Goal: Obtain resource: Download file/media

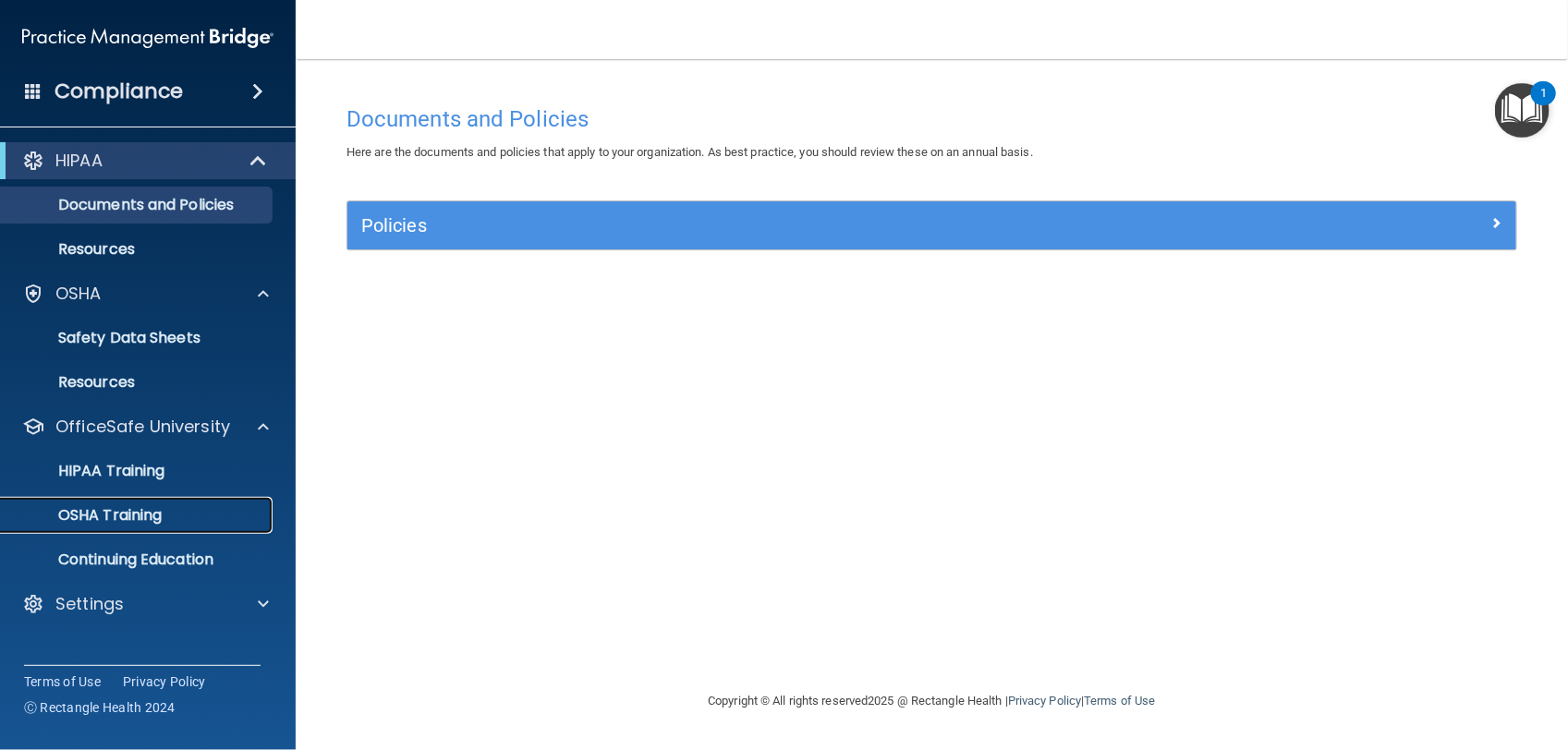
click at [191, 525] on link "OSHA Training" at bounding box center [127, 516] width 291 height 37
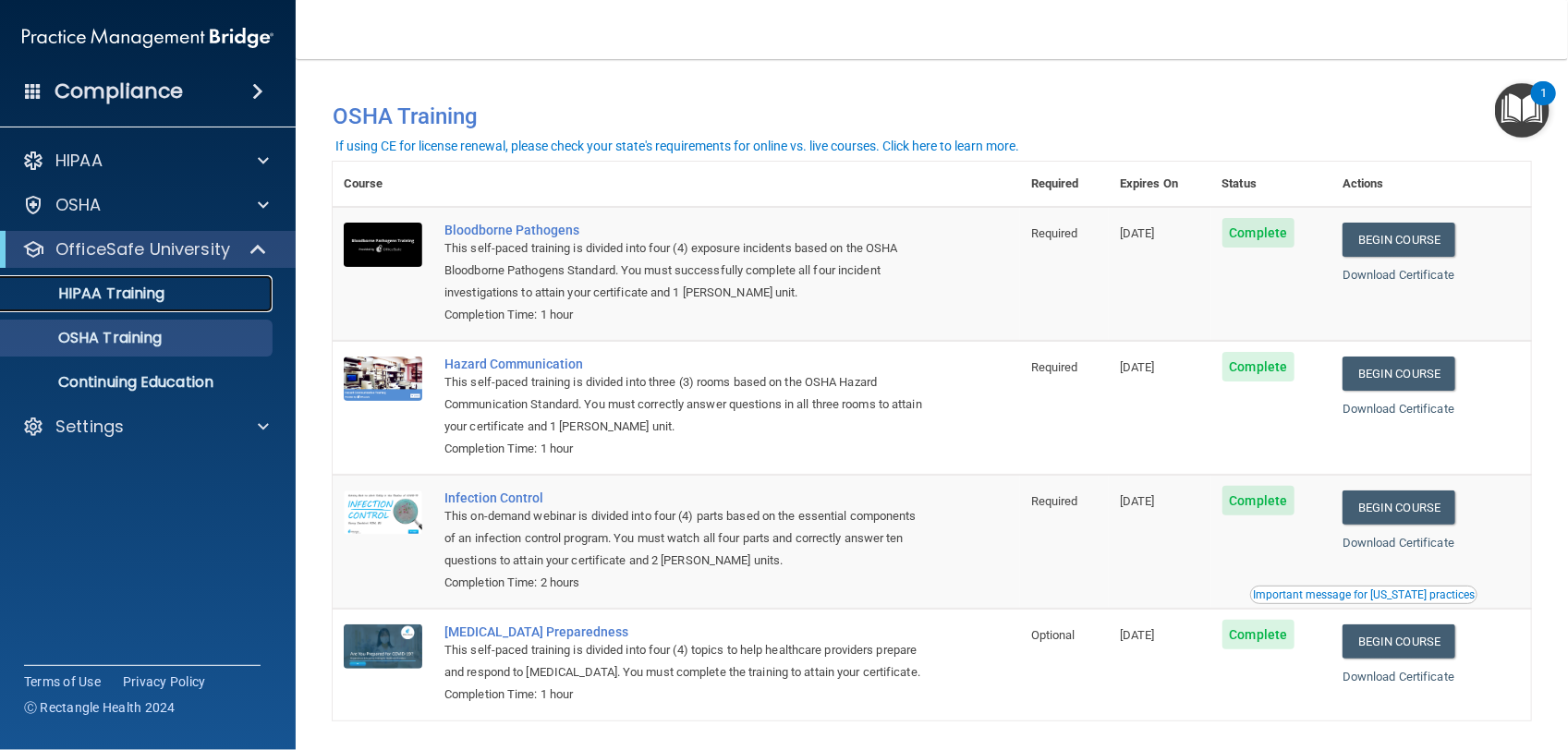
click at [167, 306] on link "HIPAA Training" at bounding box center [127, 294] width 291 height 37
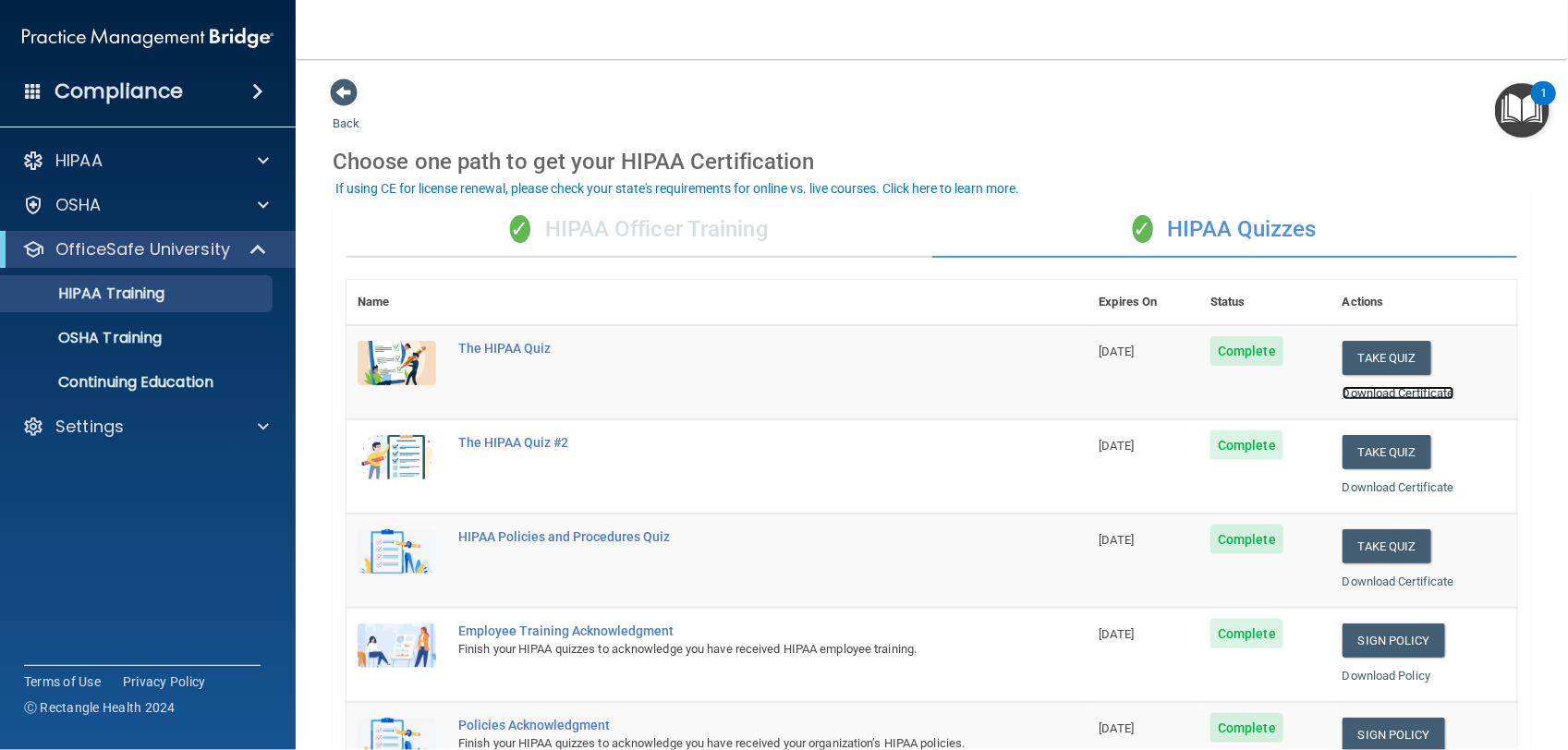
click at [1344, 393] on link "Download Certificate" at bounding box center [1398, 392] width 112 height 14
click at [1391, 488] on link "Download Certificate" at bounding box center [1398, 487] width 112 height 14
click at [1342, 580] on link "Download Certificate" at bounding box center [1398, 581] width 112 height 14
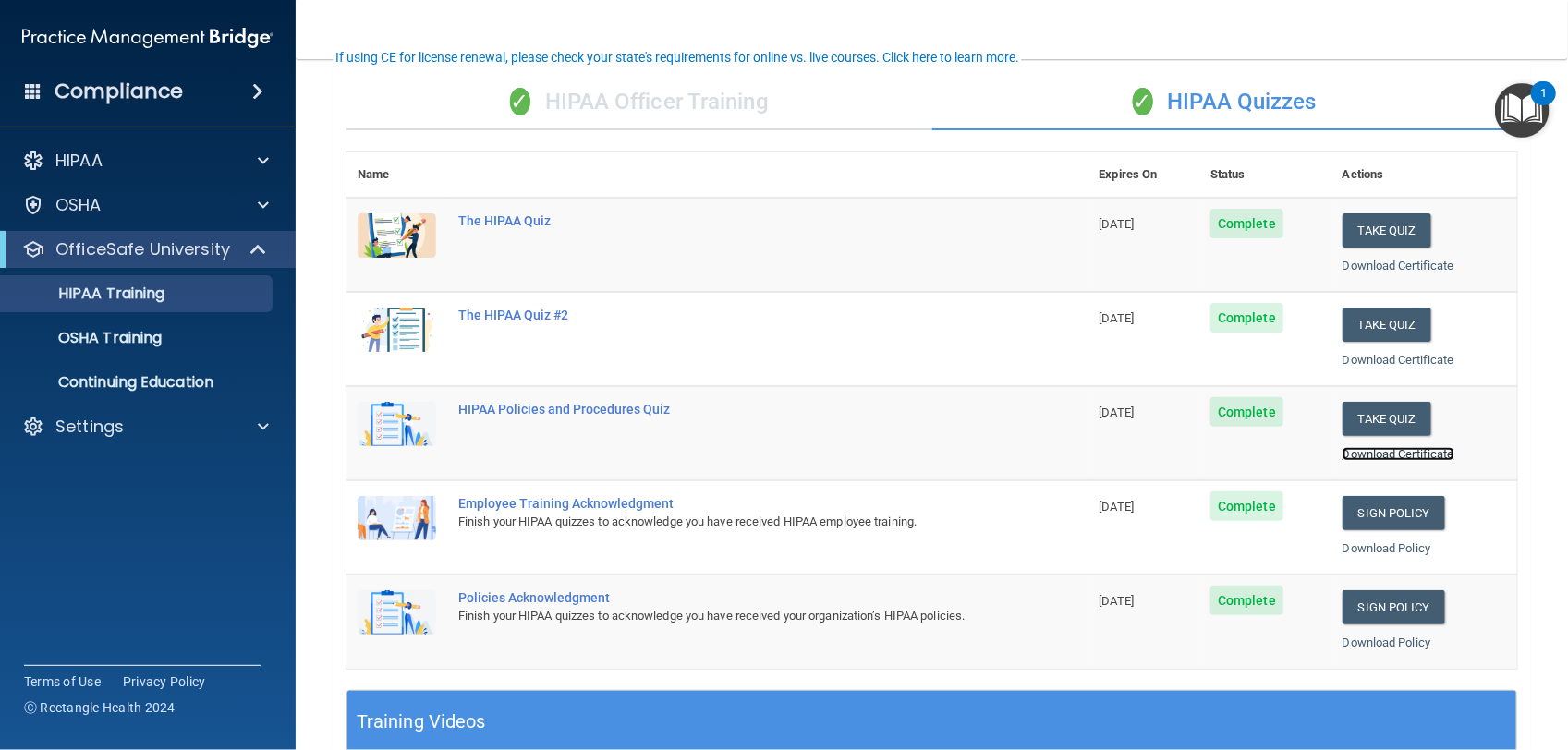
scroll to position [128, 0]
click at [699, 102] on div "✓ HIPAA Officer Training" at bounding box center [639, 102] width 586 height 55
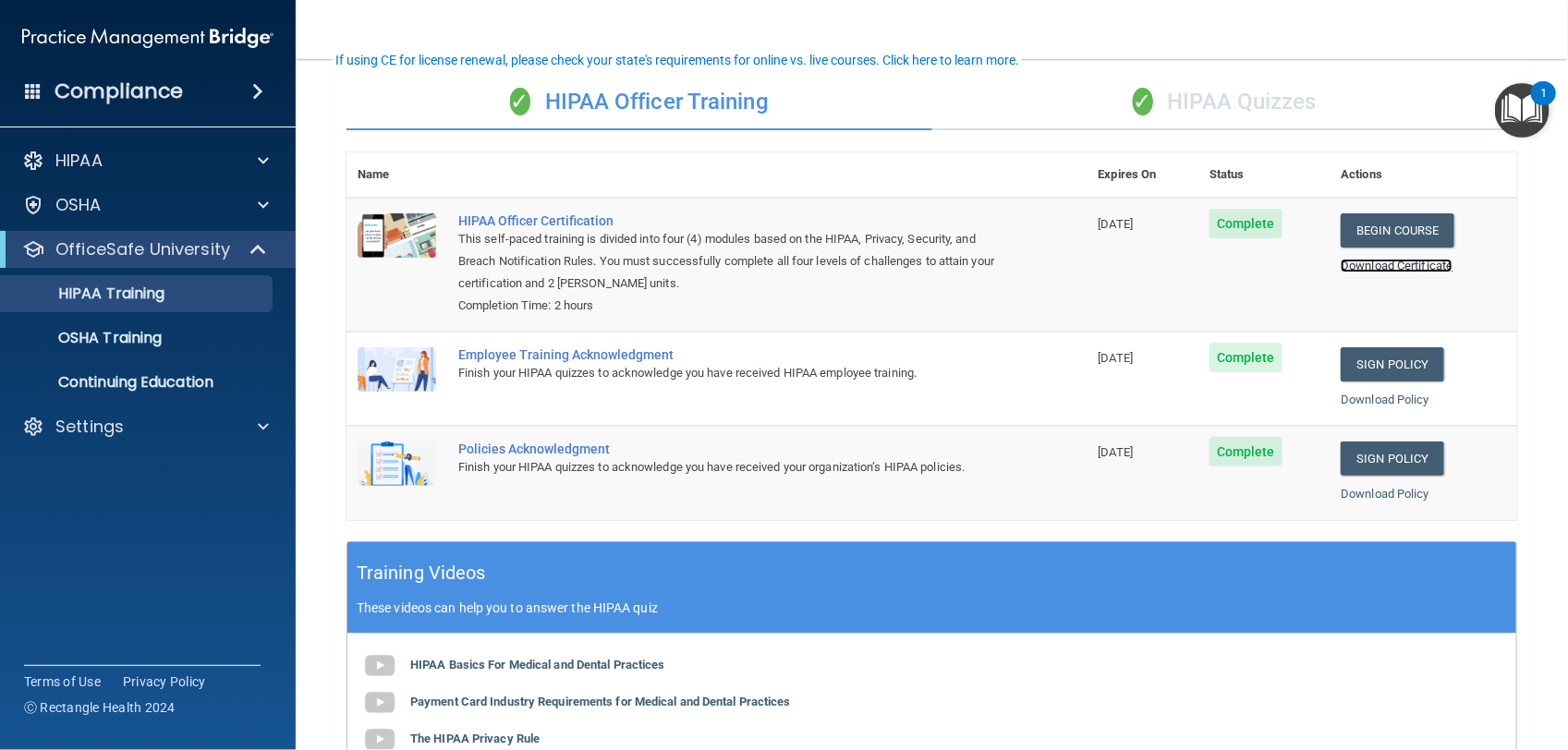
click at [1388, 259] on link "Download Certificate" at bounding box center [1396, 265] width 112 height 14
click at [177, 352] on link "OSHA Training" at bounding box center [127, 338] width 291 height 37
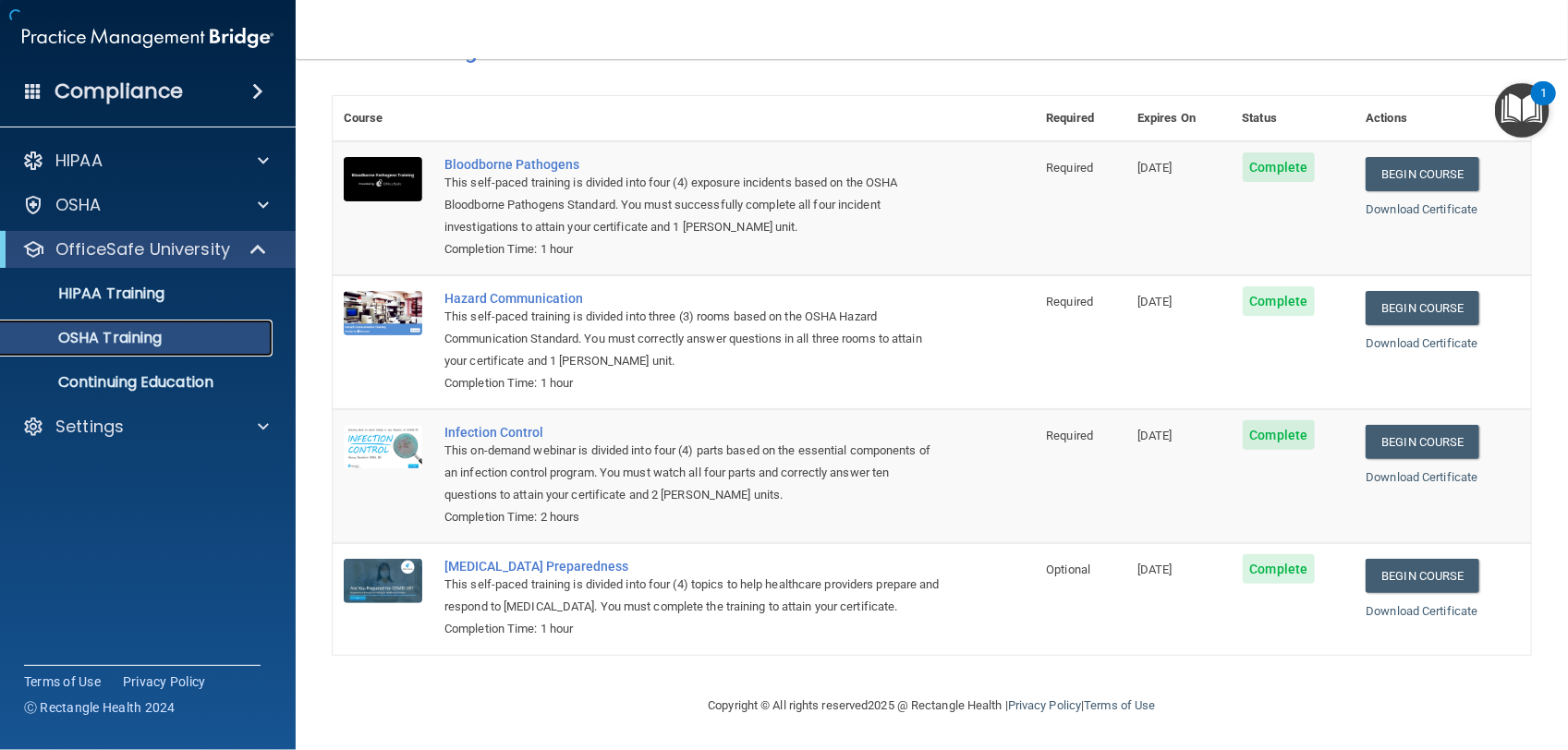
scroll to position [93, 0]
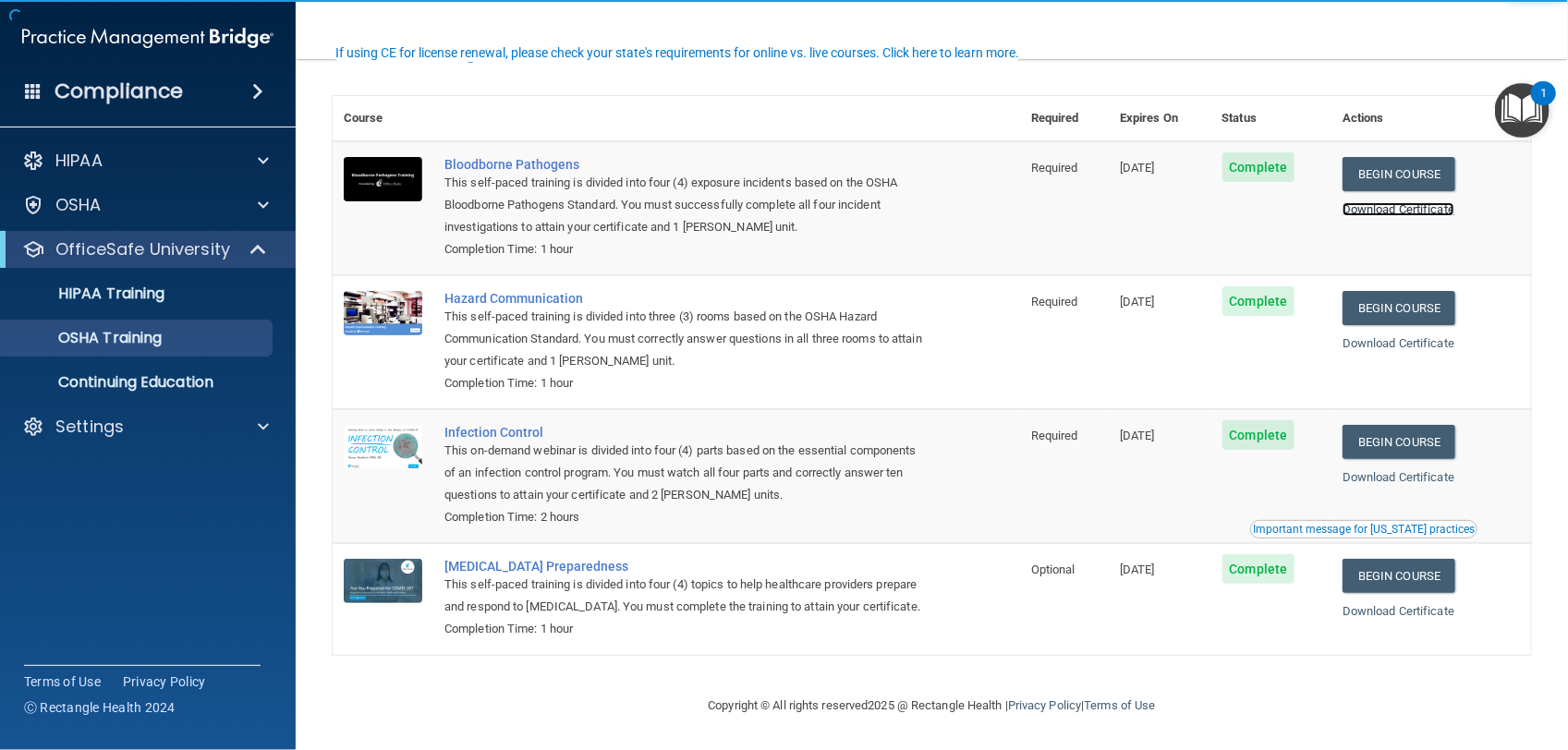
click at [1350, 203] on link "Download Certificate" at bounding box center [1398, 209] width 112 height 14
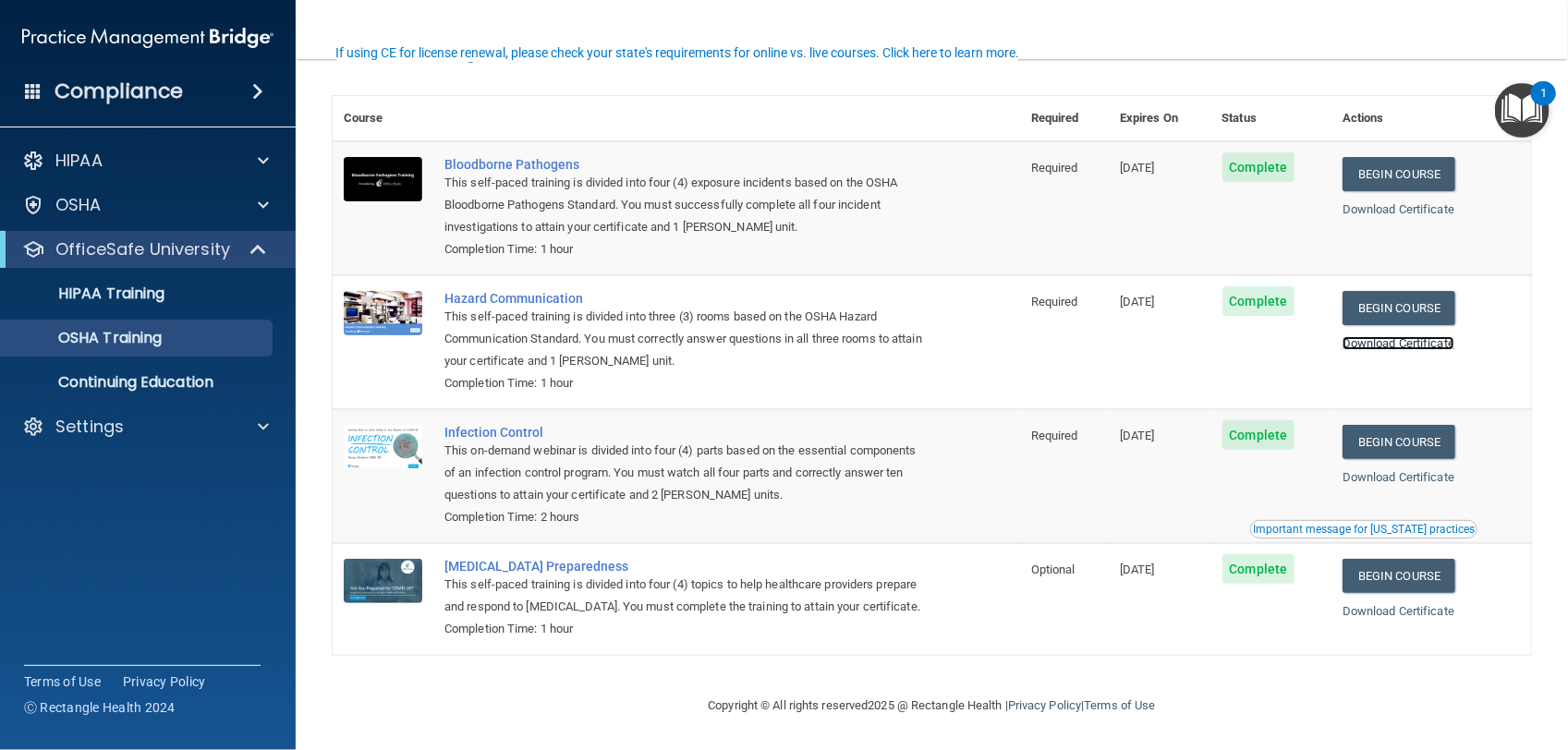
click at [1369, 336] on link "Download Certificate" at bounding box center [1398, 343] width 112 height 14
click at [1391, 470] on link "Download Certificate" at bounding box center [1398, 476] width 112 height 14
click at [1355, 604] on link "Download Certificate" at bounding box center [1398, 611] width 112 height 14
click at [1387, 203] on link "Download Certificate" at bounding box center [1398, 209] width 112 height 14
click at [1414, 336] on link "Download Certificate" at bounding box center [1398, 343] width 112 height 14
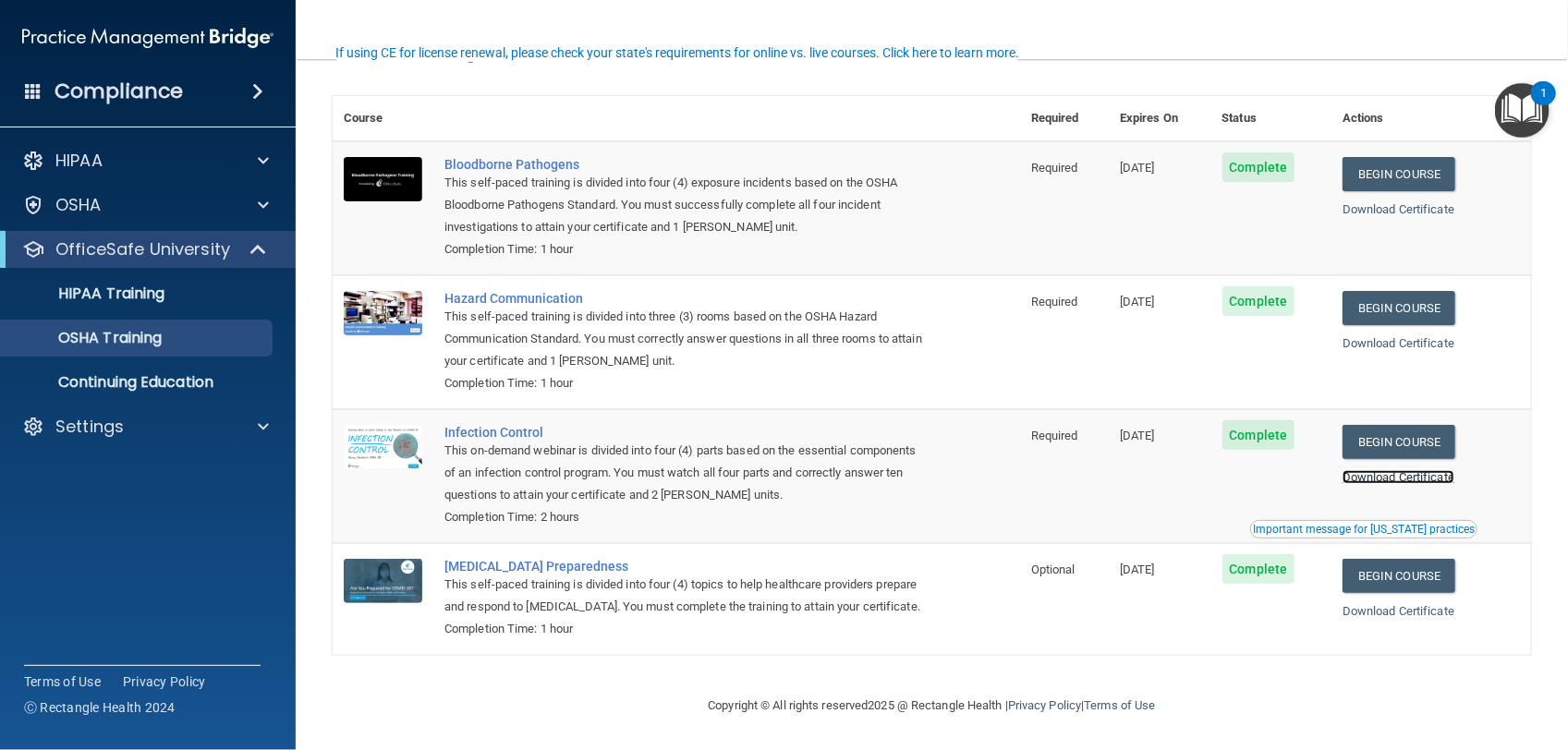
click at [1368, 470] on link "Download Certificate" at bounding box center [1398, 476] width 112 height 14
click at [1349, 604] on link "Download Certificate" at bounding box center [1398, 611] width 112 height 14
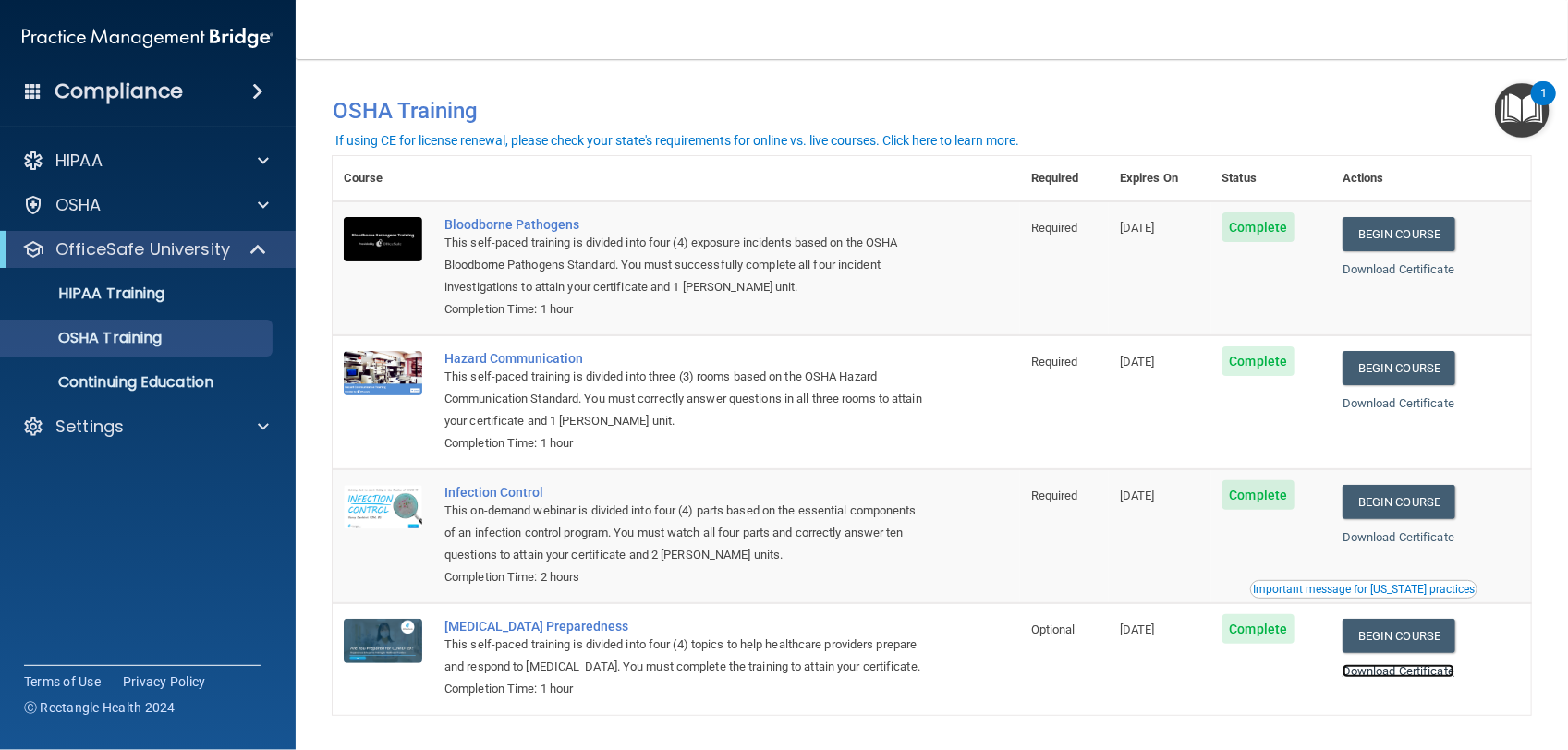
scroll to position [0, 0]
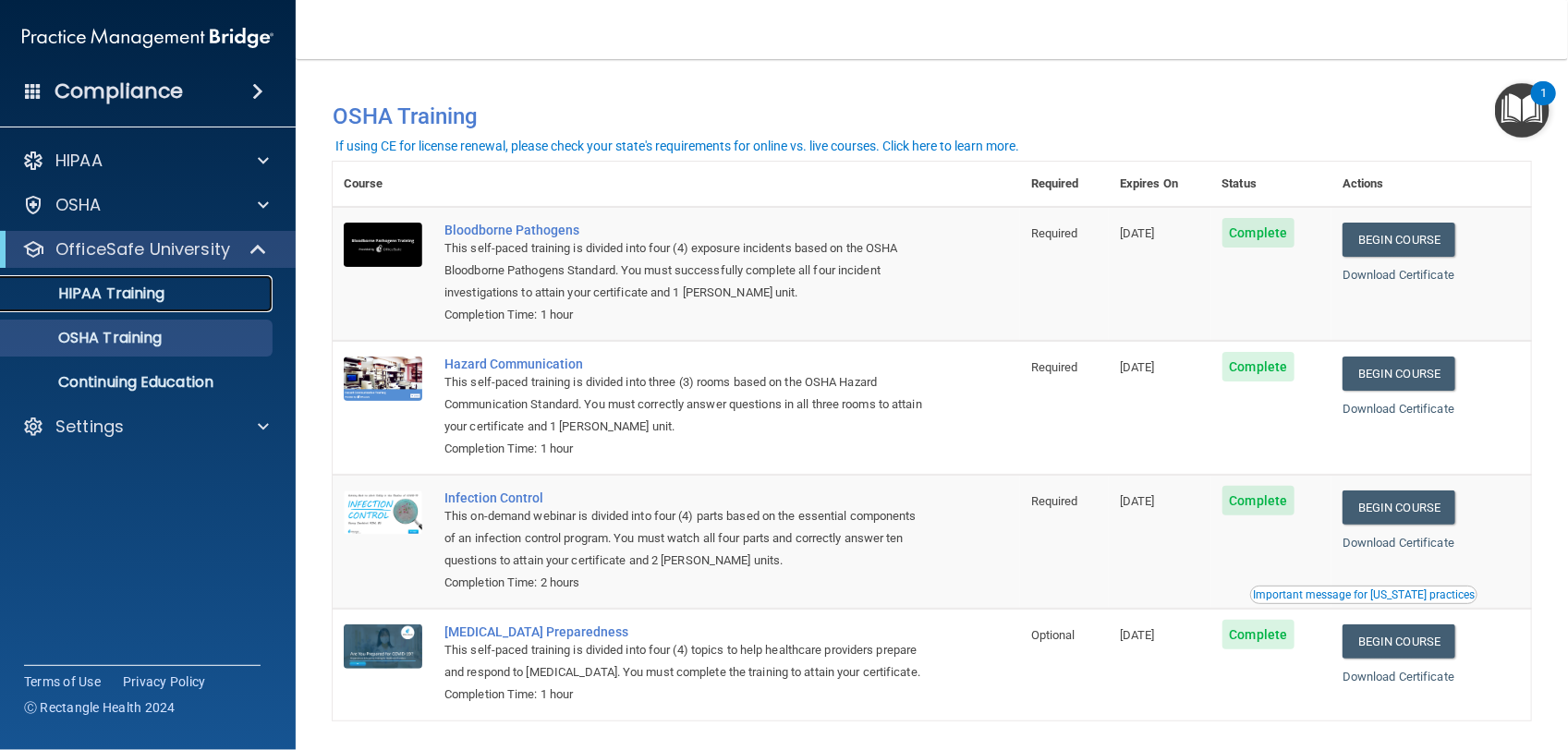
click at [176, 301] on div "HIPAA Training" at bounding box center [138, 294] width 252 height 19
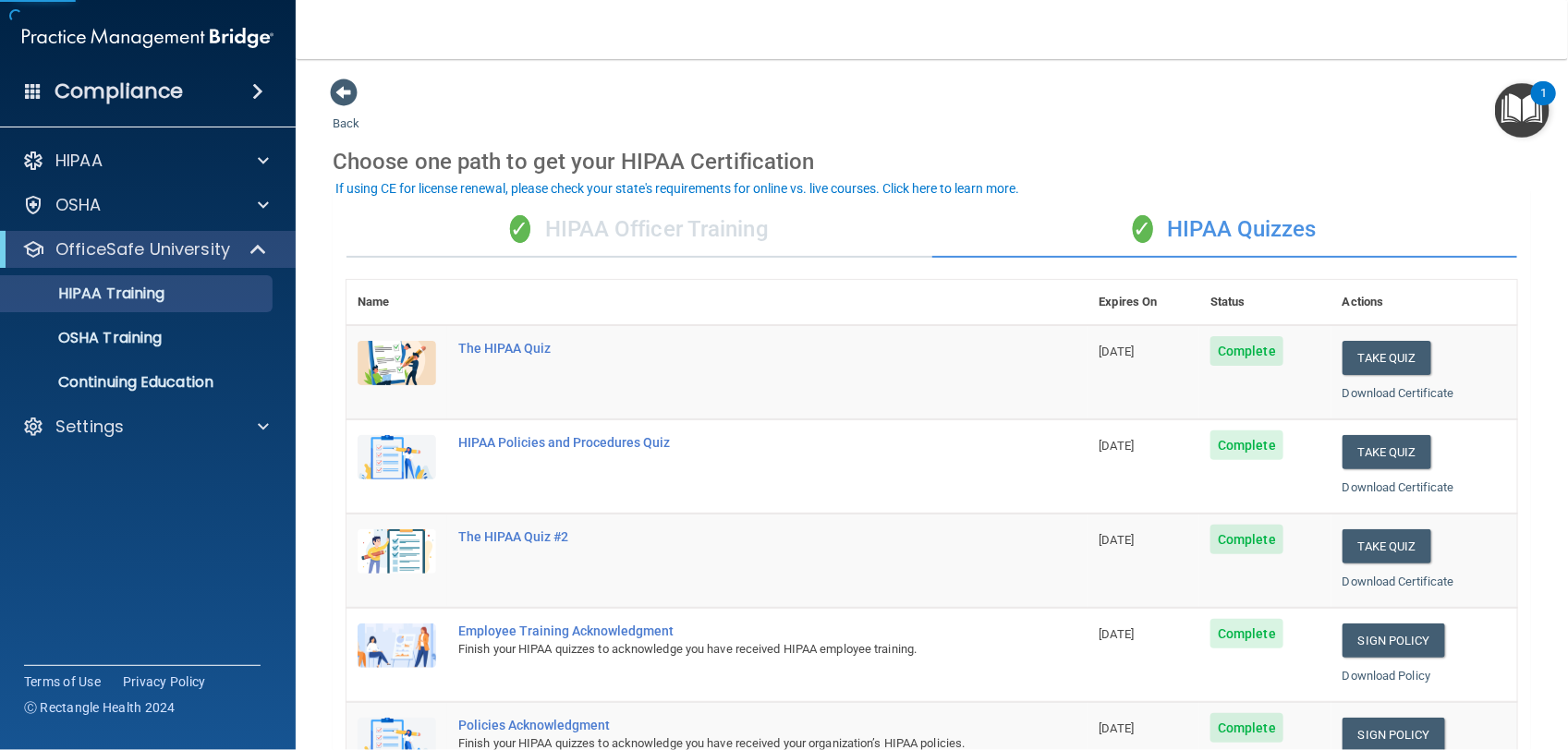
click at [585, 233] on div "✓ HIPAA Officer Training" at bounding box center [639, 230] width 586 height 55
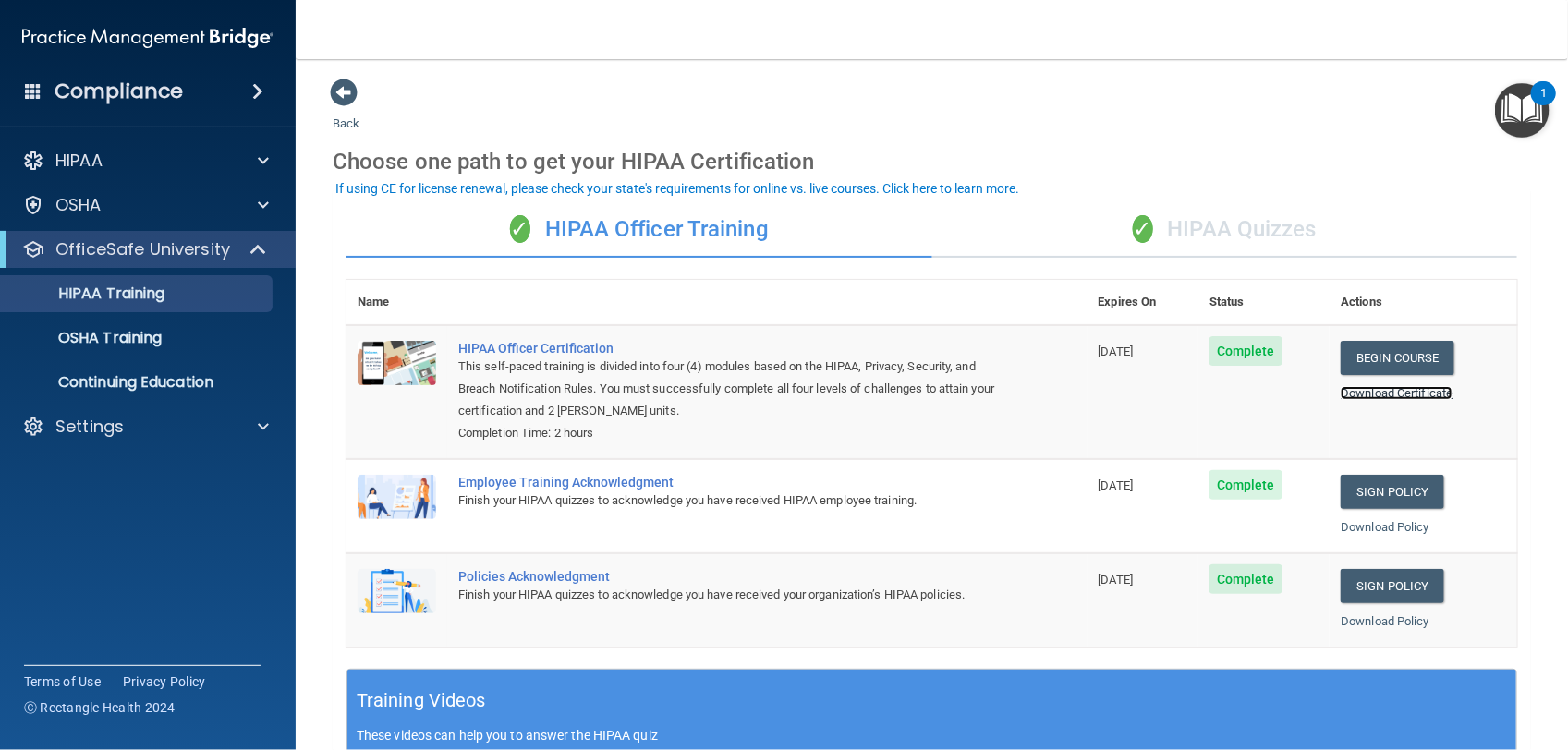
click at [1341, 393] on link "Download Certificate" at bounding box center [1396, 392] width 112 height 14
click at [163, 351] on link "OSHA Training" at bounding box center [127, 338] width 291 height 37
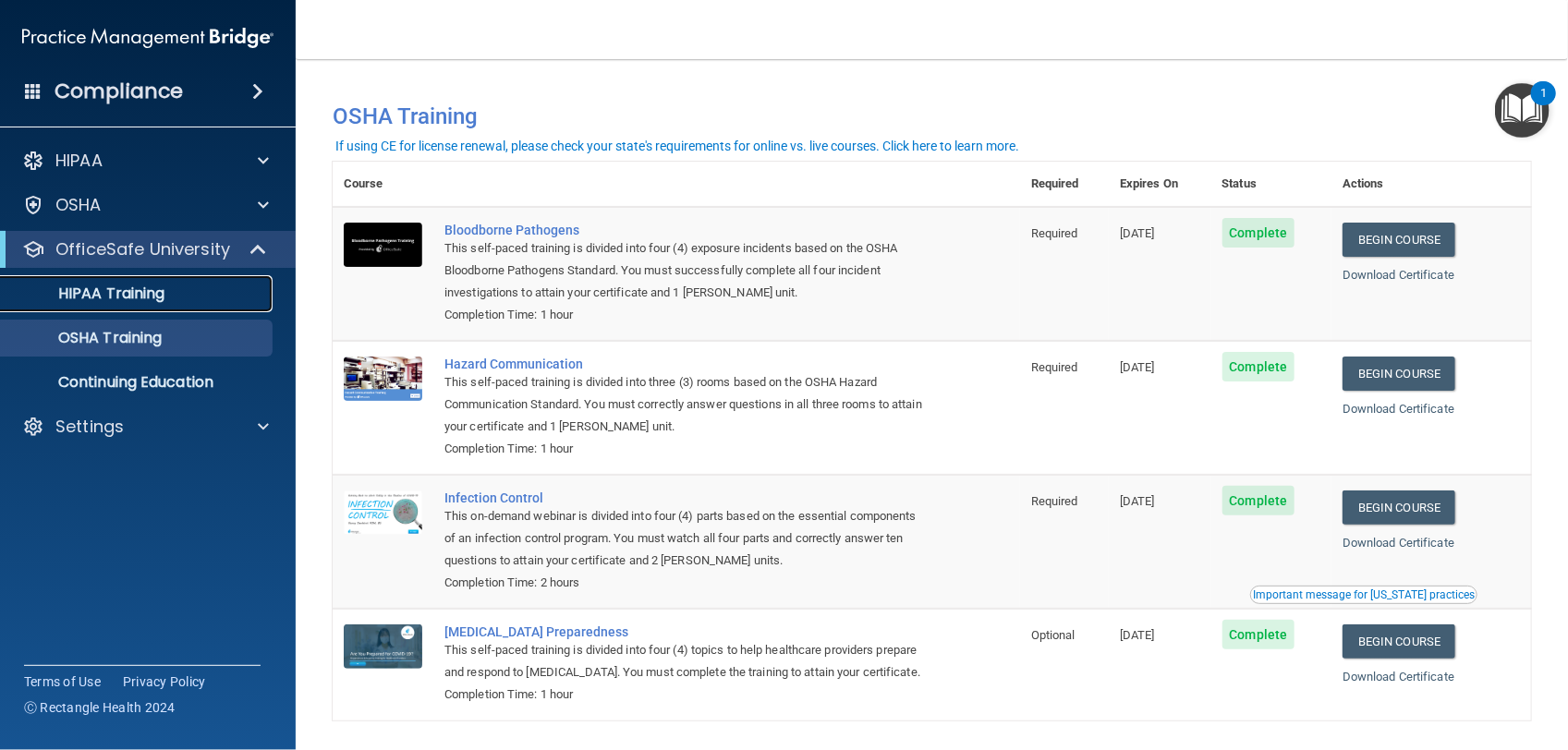
click at [131, 293] on p "HIPAA Training" at bounding box center [88, 294] width 152 height 19
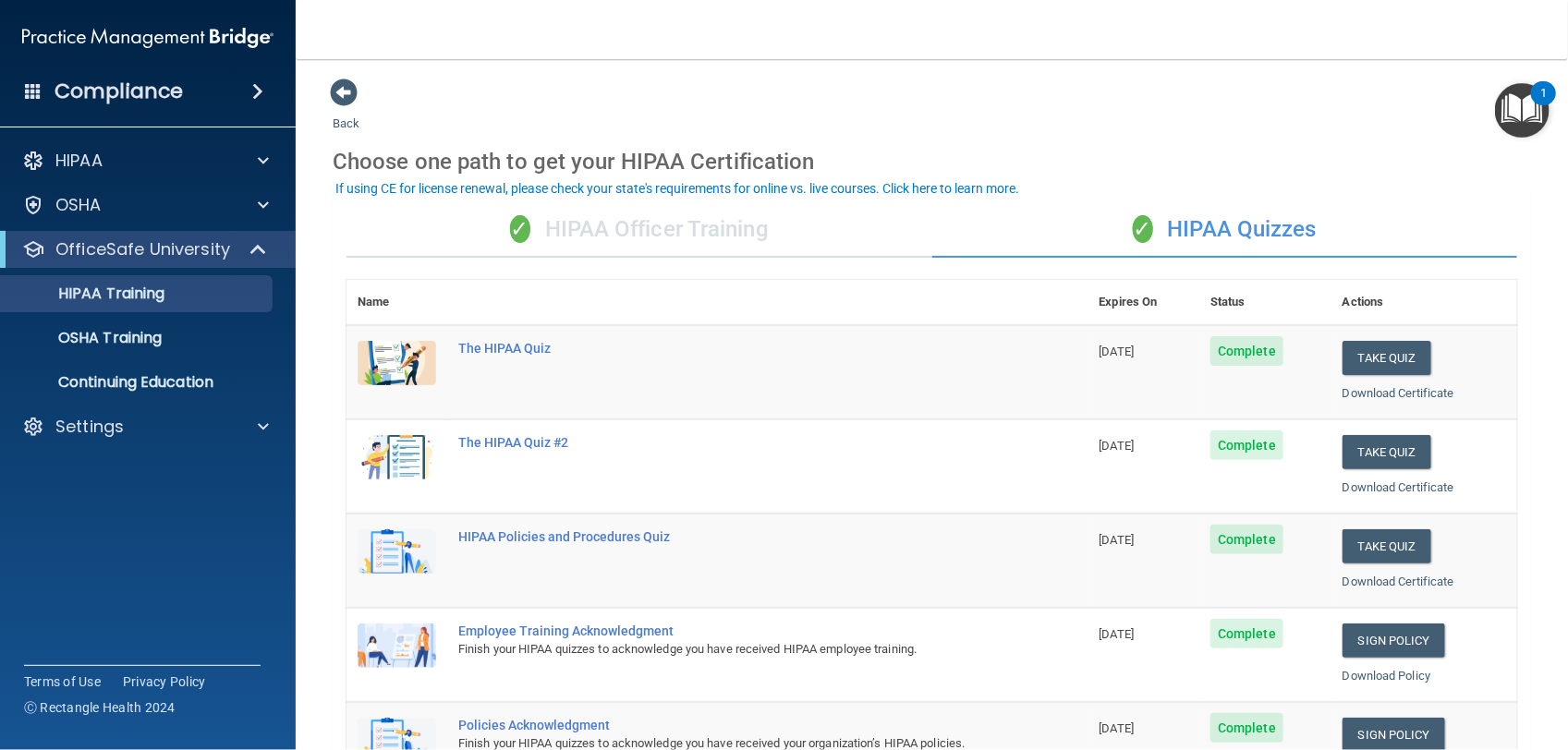
click at [847, 222] on div "✓ HIPAA Officer Training" at bounding box center [639, 230] width 586 height 55
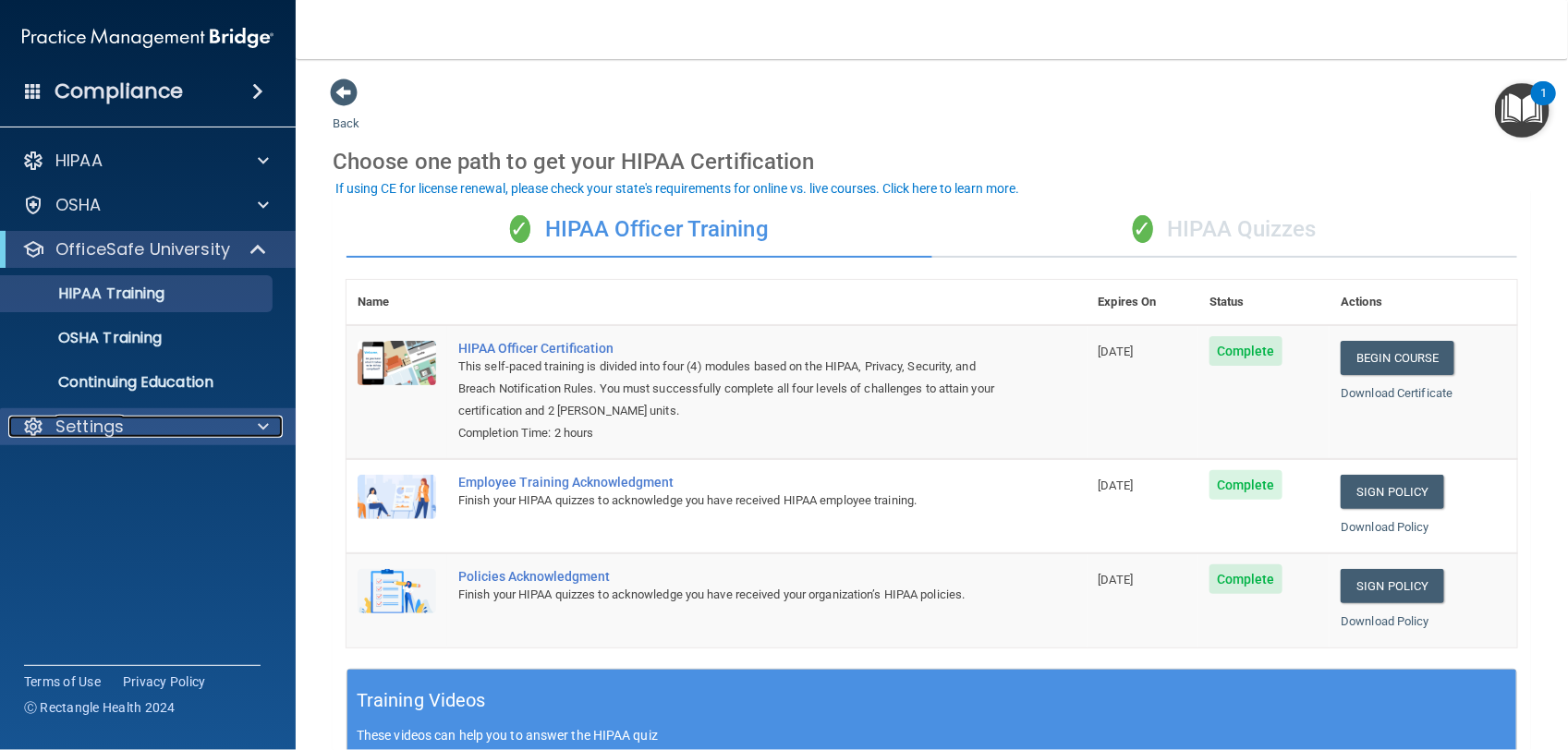
click at [219, 421] on div "Settings" at bounding box center [122, 427] width 229 height 22
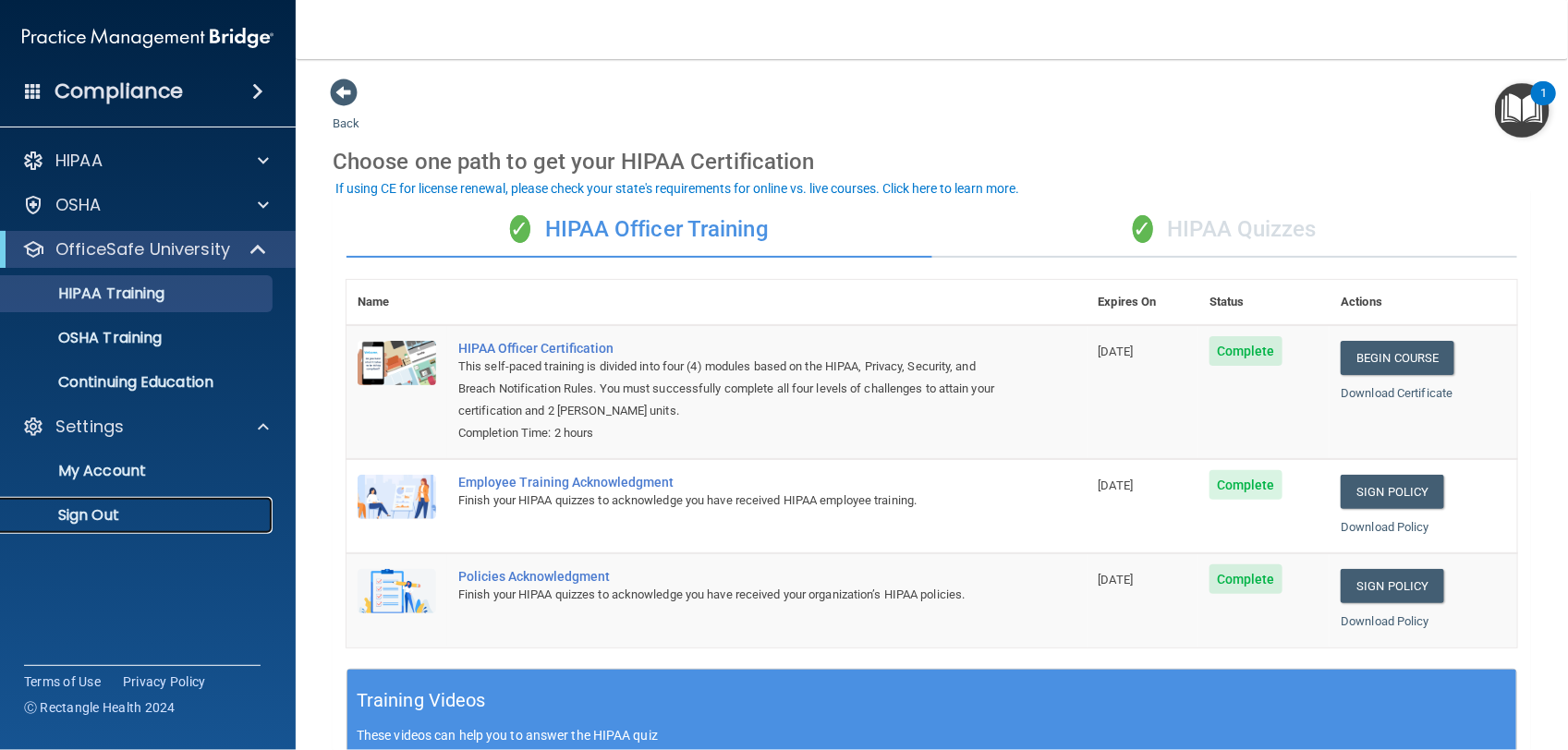
click at [141, 528] on link "Sign Out" at bounding box center [127, 516] width 291 height 37
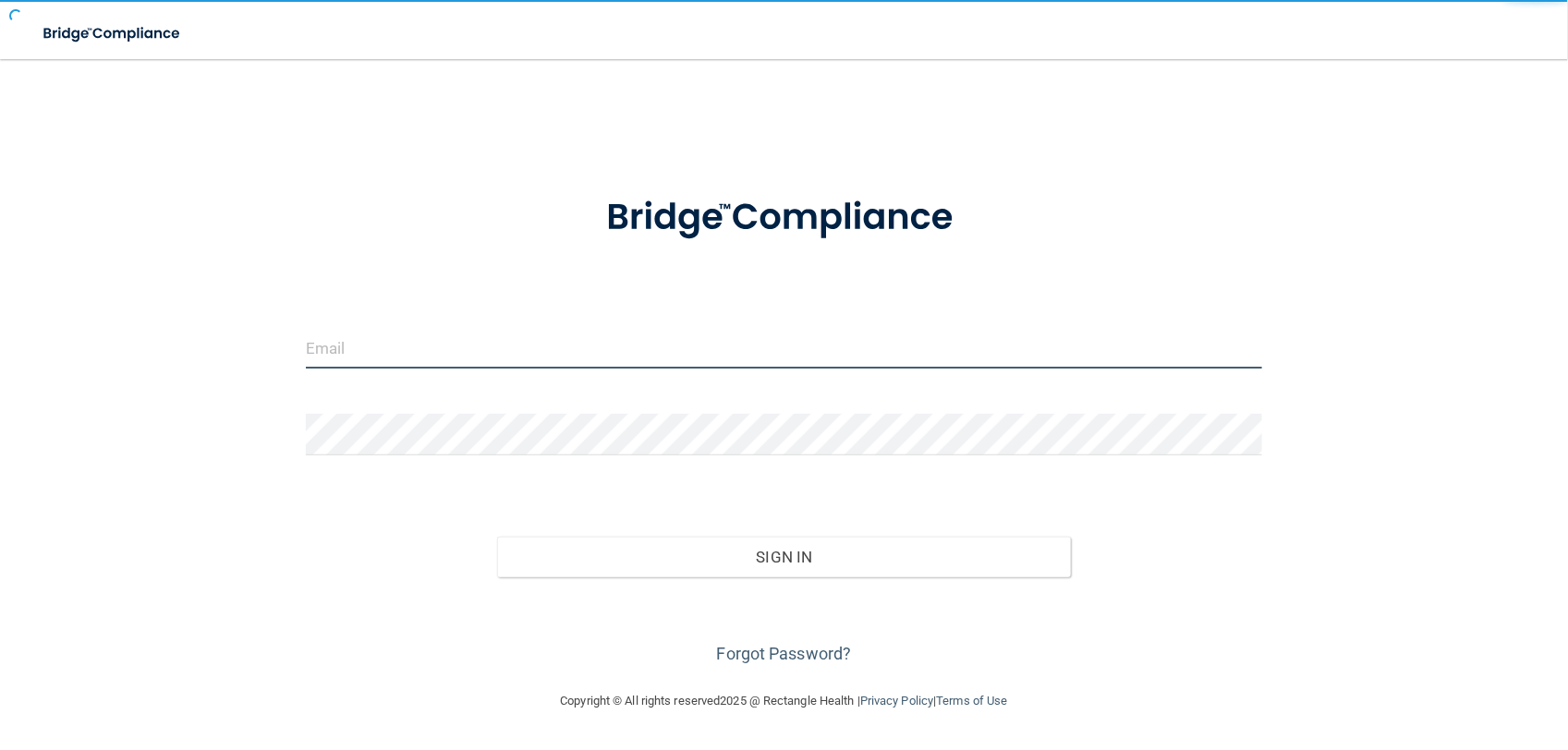
type input "[EMAIL_ADDRESS][DOMAIN_NAME]"
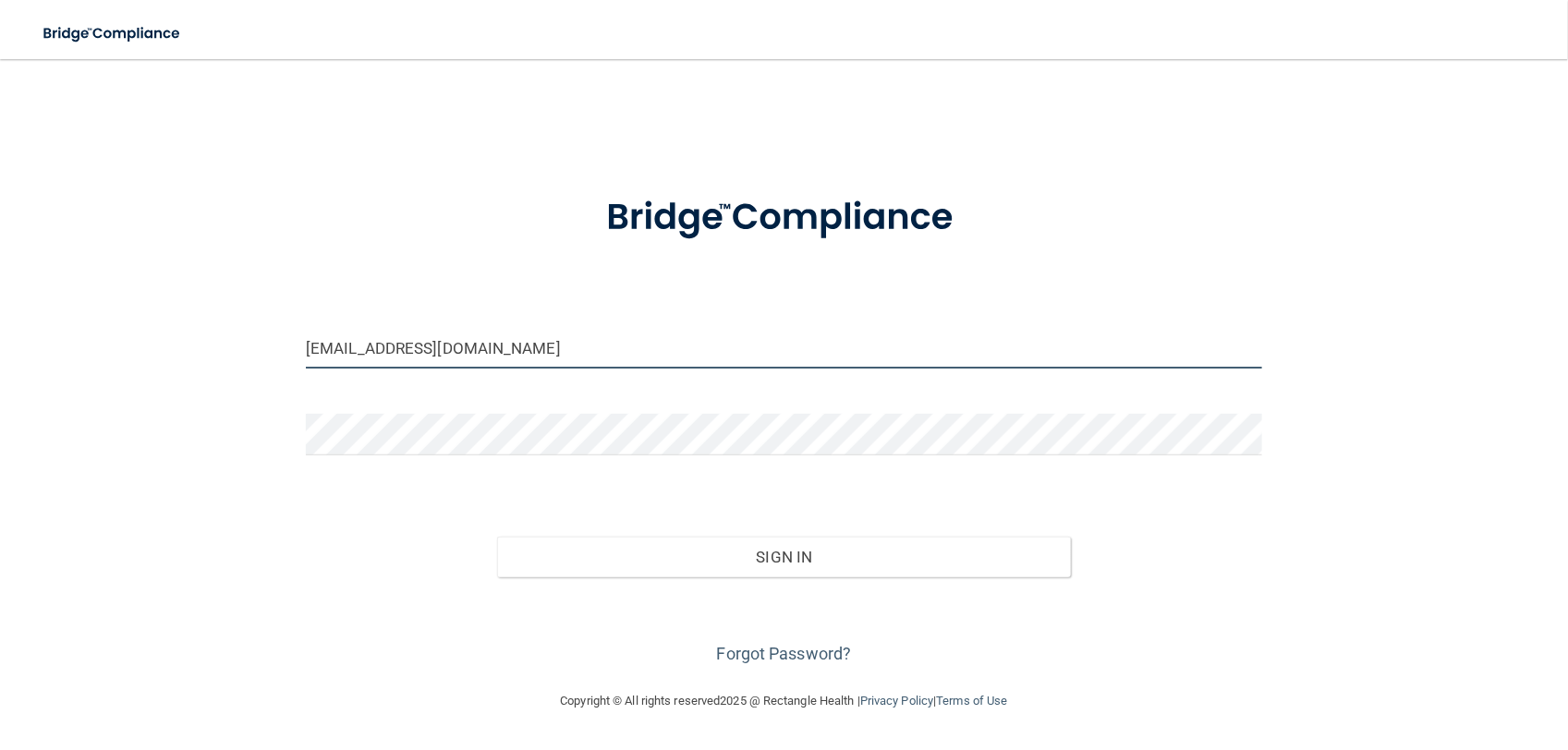
click at [416, 333] on input "[EMAIL_ADDRESS][DOMAIN_NAME]" at bounding box center [784, 347] width 956 height 42
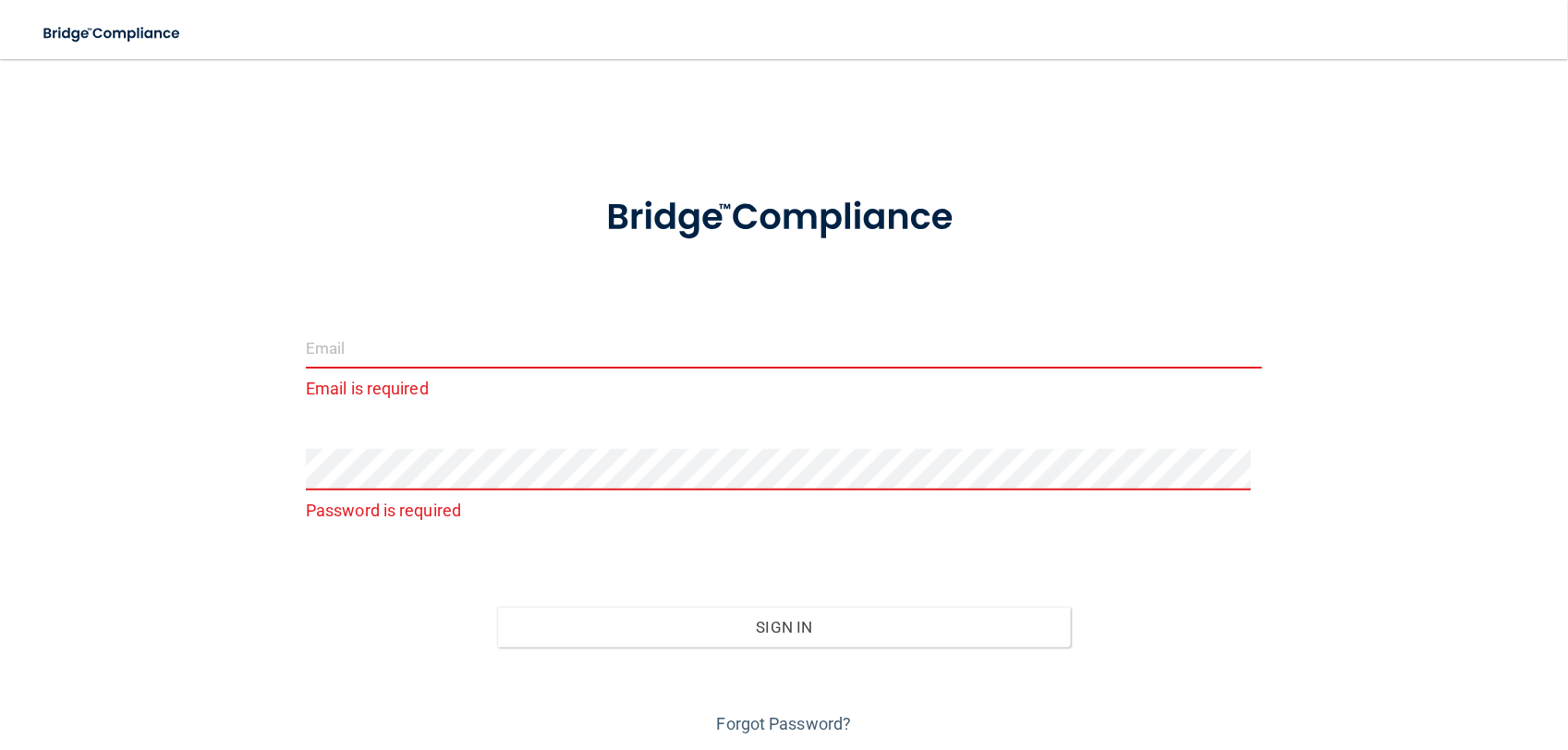
click at [523, 339] on input "email" at bounding box center [784, 347] width 956 height 42
click at [414, 344] on input "email" at bounding box center [784, 347] width 956 height 42
type input "k"
click at [261, 382] on div "Email is required Password is required Invalid email/password. You don't have p…" at bounding box center [784, 408] width 1493 height 662
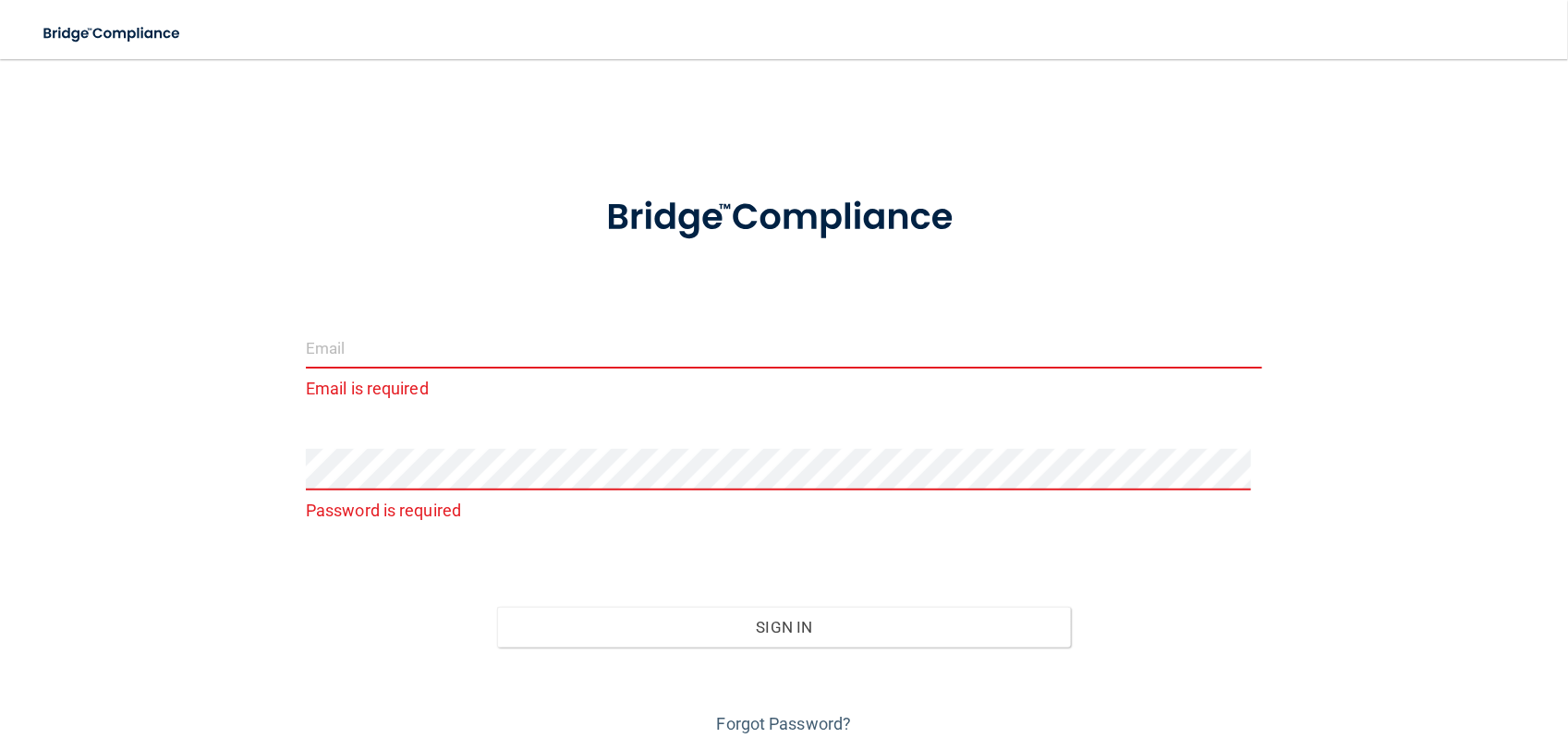
click at [321, 340] on input "email" at bounding box center [784, 347] width 956 height 42
